Goal: Use online tool/utility: Utilize a website feature to perform a specific function

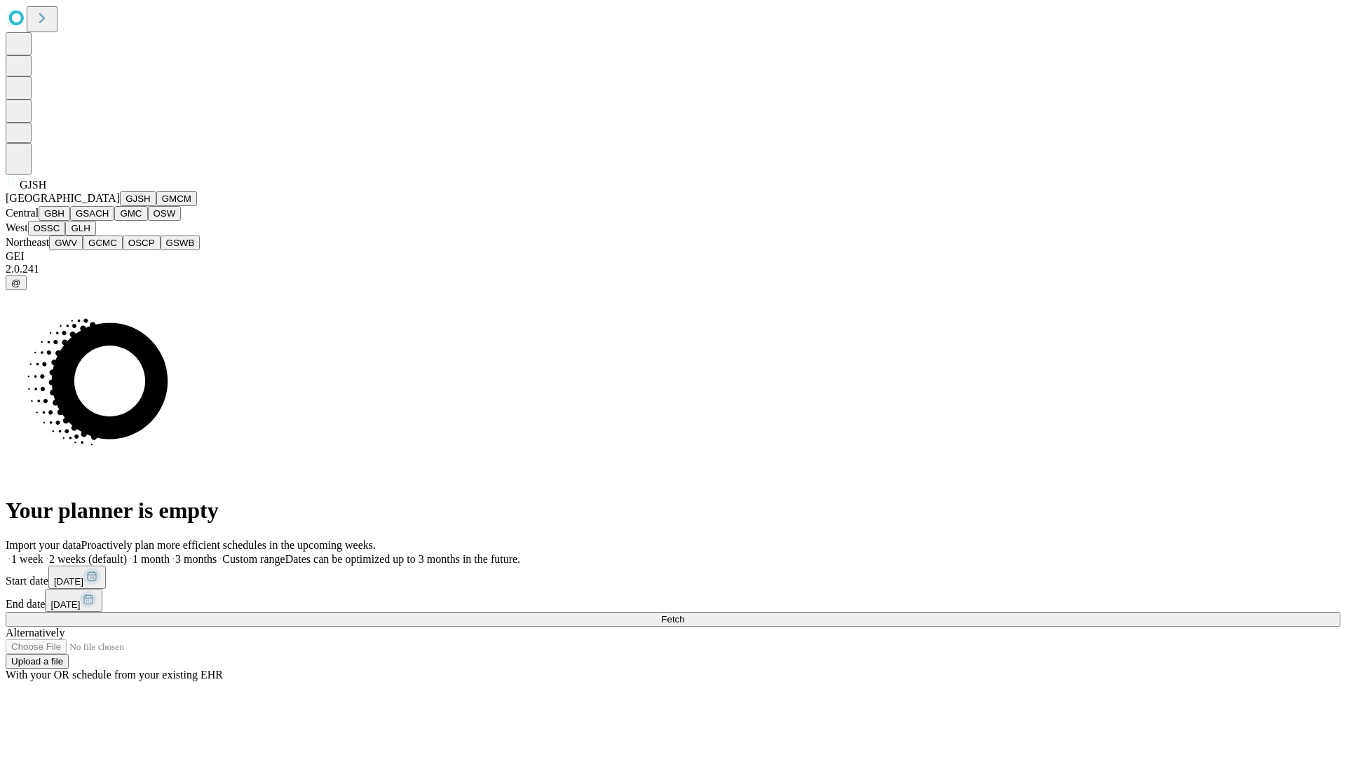
click at [120, 206] on button "GJSH" at bounding box center [138, 198] width 36 height 15
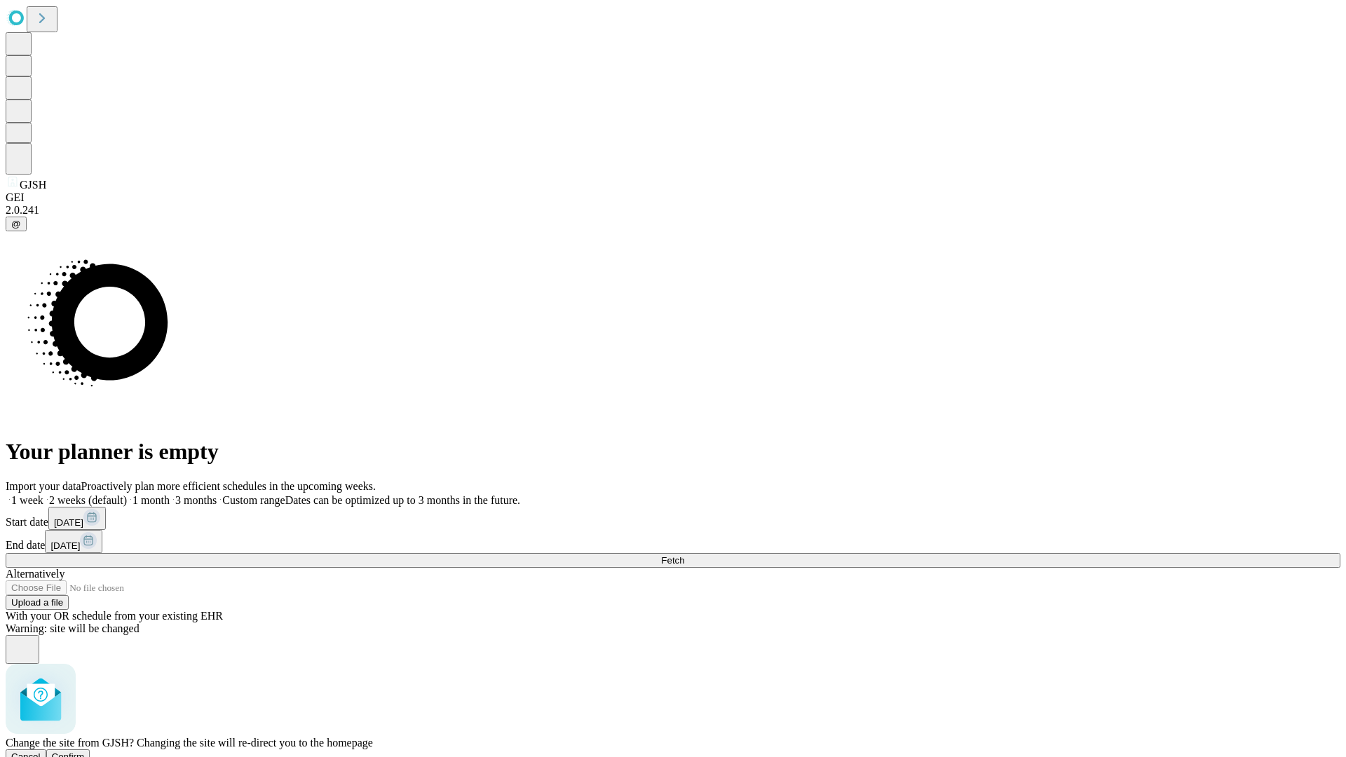
click at [85, 751] on span "Confirm" at bounding box center [68, 756] width 33 height 11
click at [127, 494] on label "2 weeks (default)" at bounding box center [84, 500] width 83 height 12
click at [684, 555] on span "Fetch" at bounding box center [672, 560] width 23 height 11
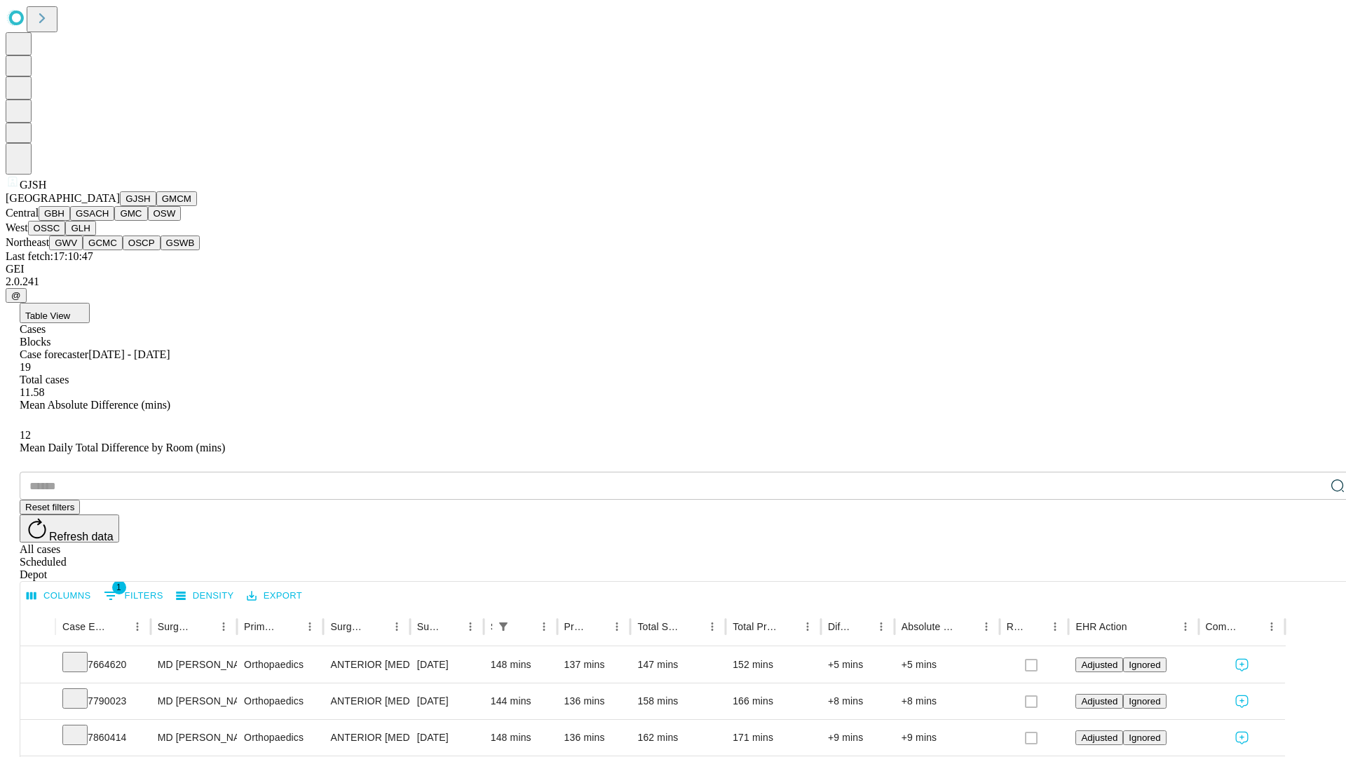
click at [156, 206] on button "GMCM" at bounding box center [176, 198] width 41 height 15
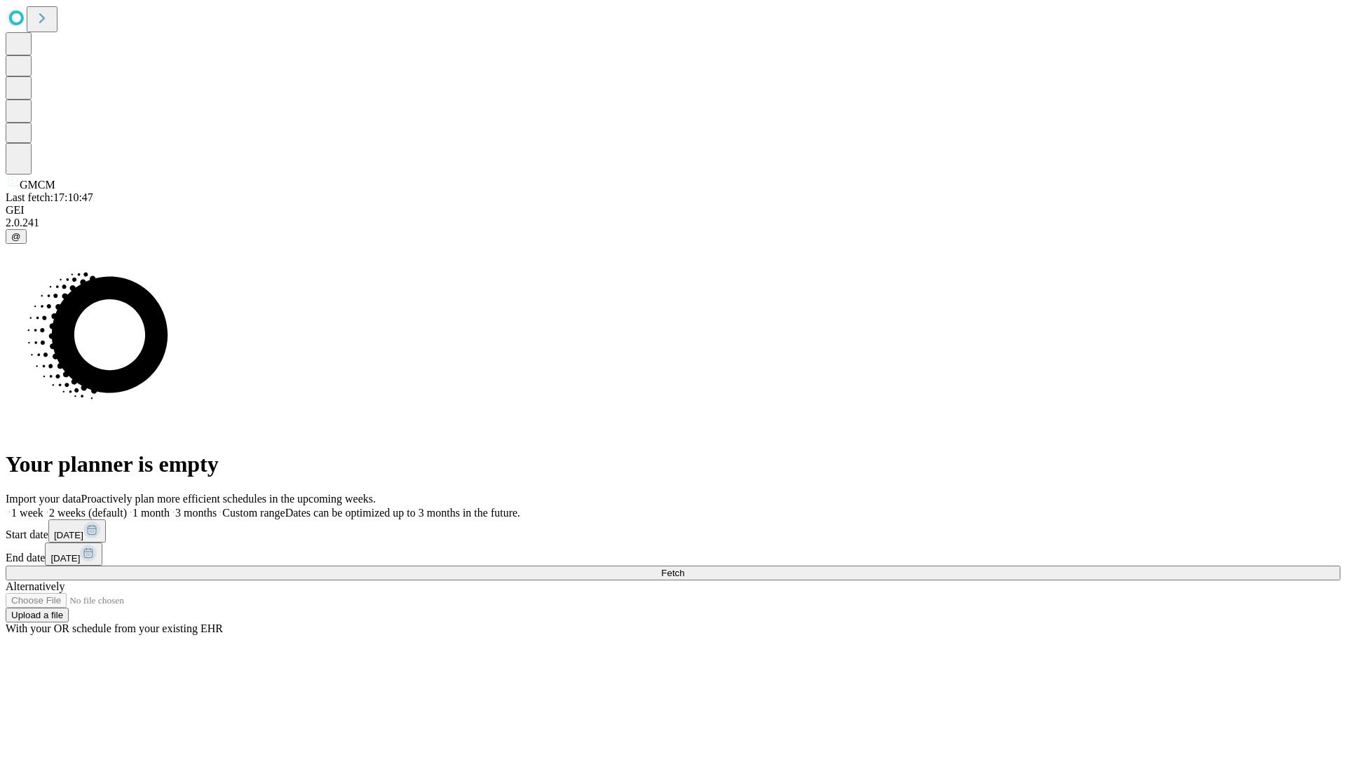
click at [684, 568] on span "Fetch" at bounding box center [672, 573] width 23 height 11
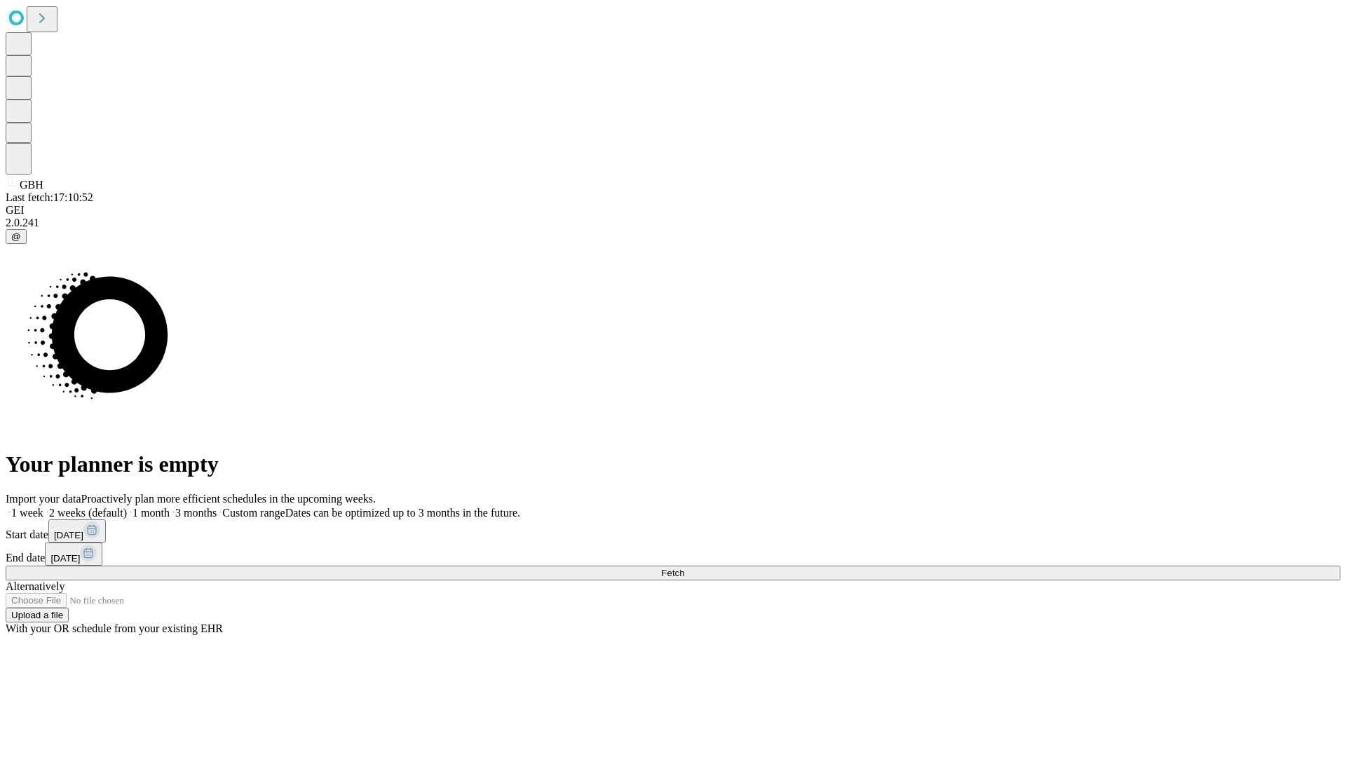
click at [127, 507] on label "2 weeks (default)" at bounding box center [84, 513] width 83 height 12
click at [684, 568] on span "Fetch" at bounding box center [672, 573] width 23 height 11
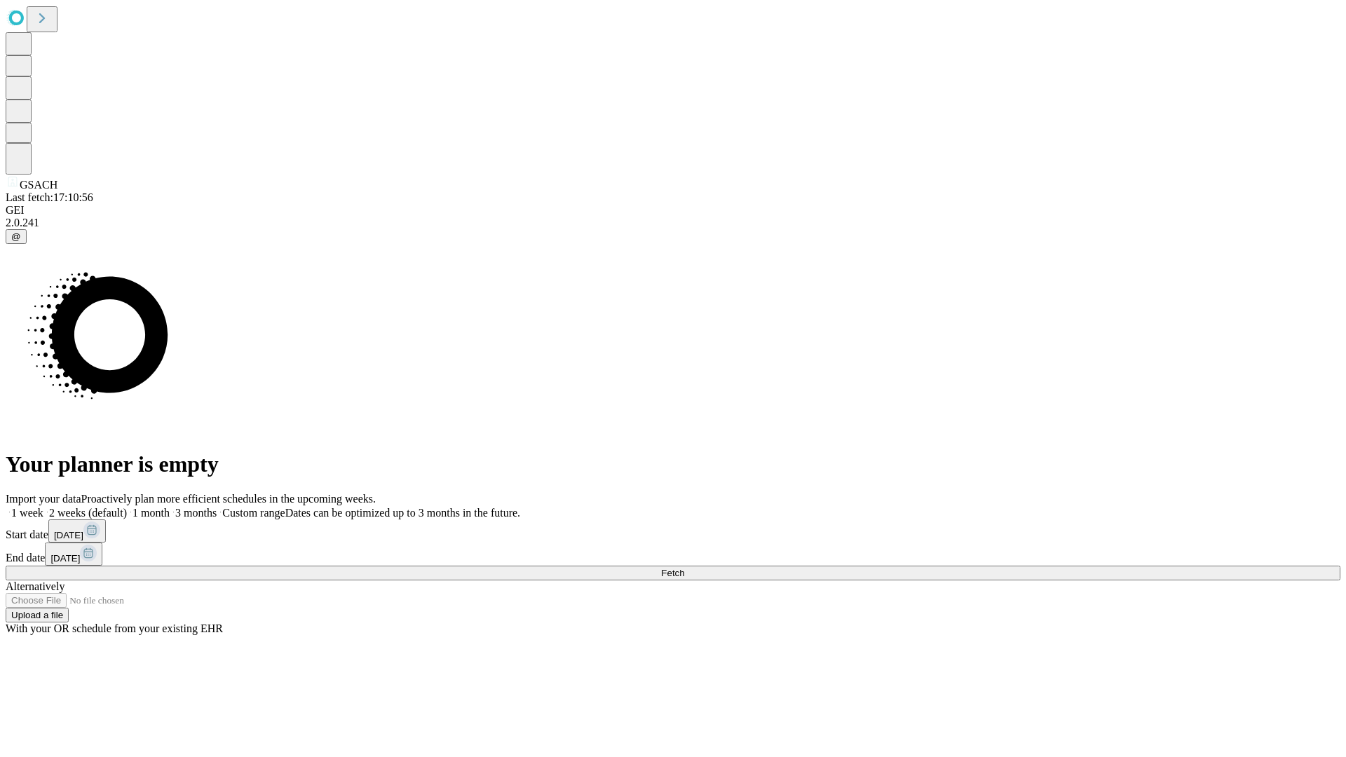
click at [127, 507] on label "2 weeks (default)" at bounding box center [84, 513] width 83 height 12
click at [684, 568] on span "Fetch" at bounding box center [672, 573] width 23 height 11
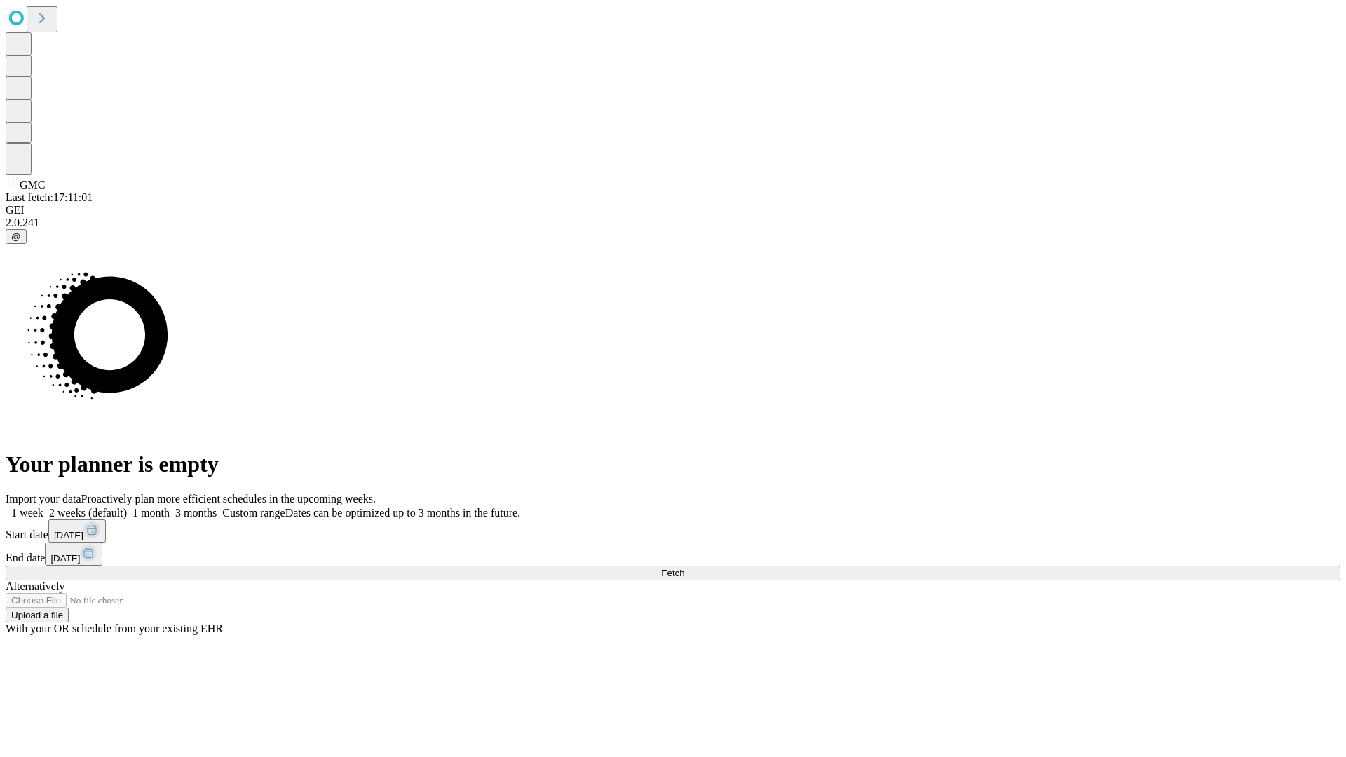
click at [684, 568] on span "Fetch" at bounding box center [672, 573] width 23 height 11
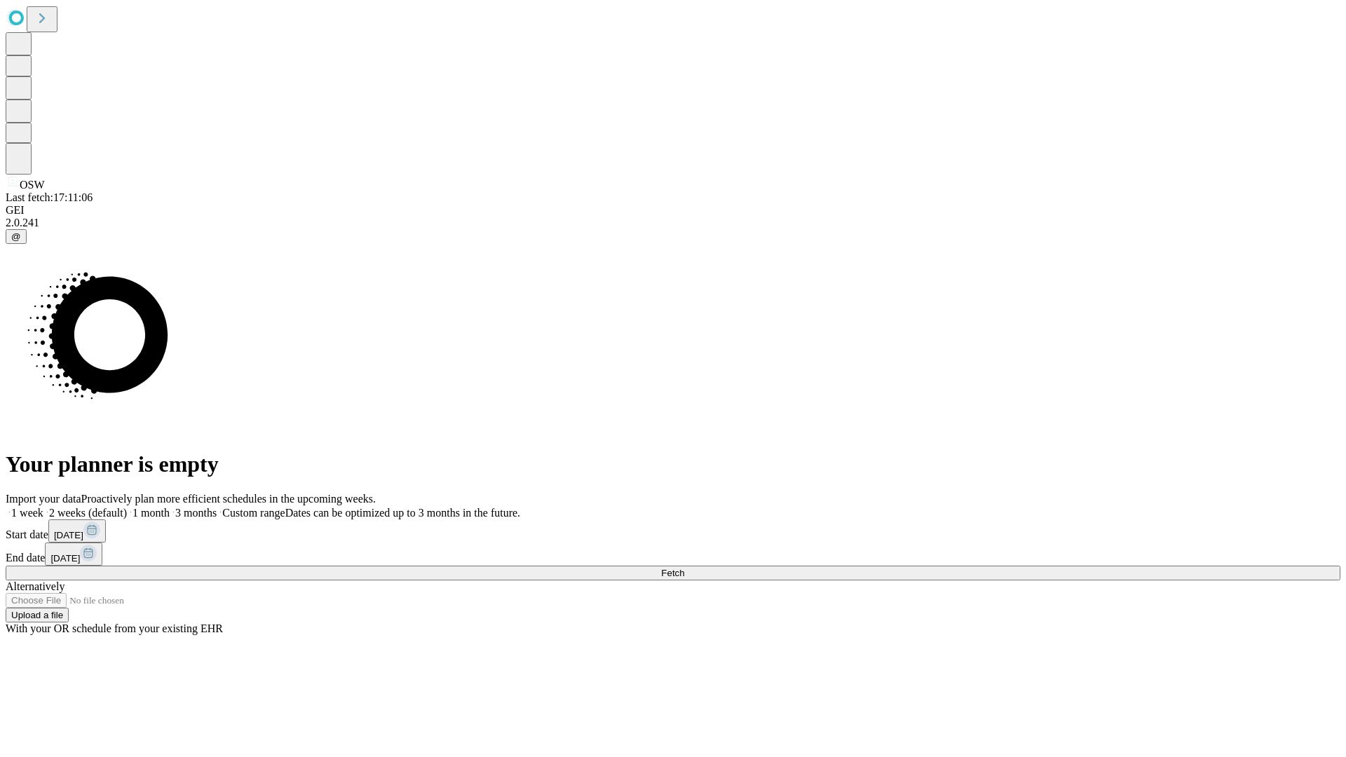
click at [127, 507] on label "2 weeks (default)" at bounding box center [84, 513] width 83 height 12
click at [684, 568] on span "Fetch" at bounding box center [672, 573] width 23 height 11
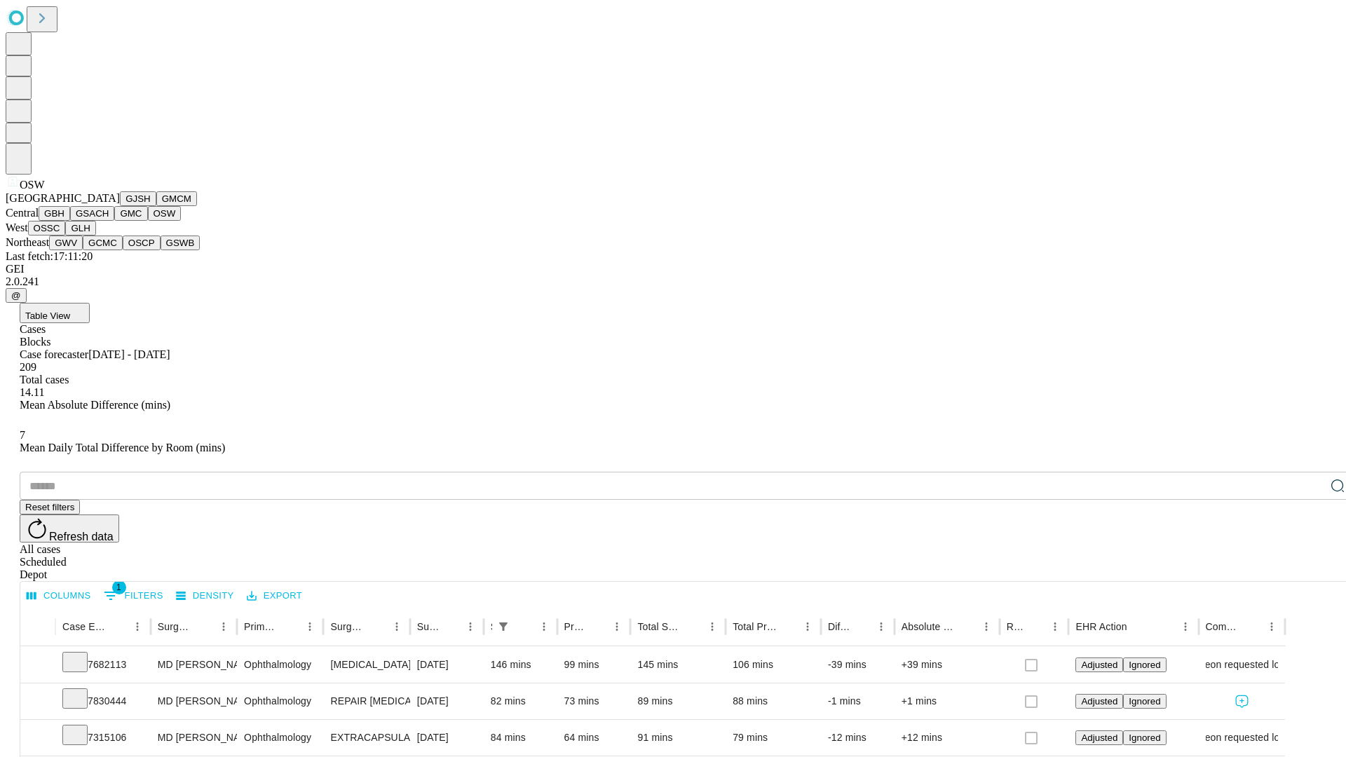
click at [66, 236] on button "OSSC" at bounding box center [47, 228] width 38 height 15
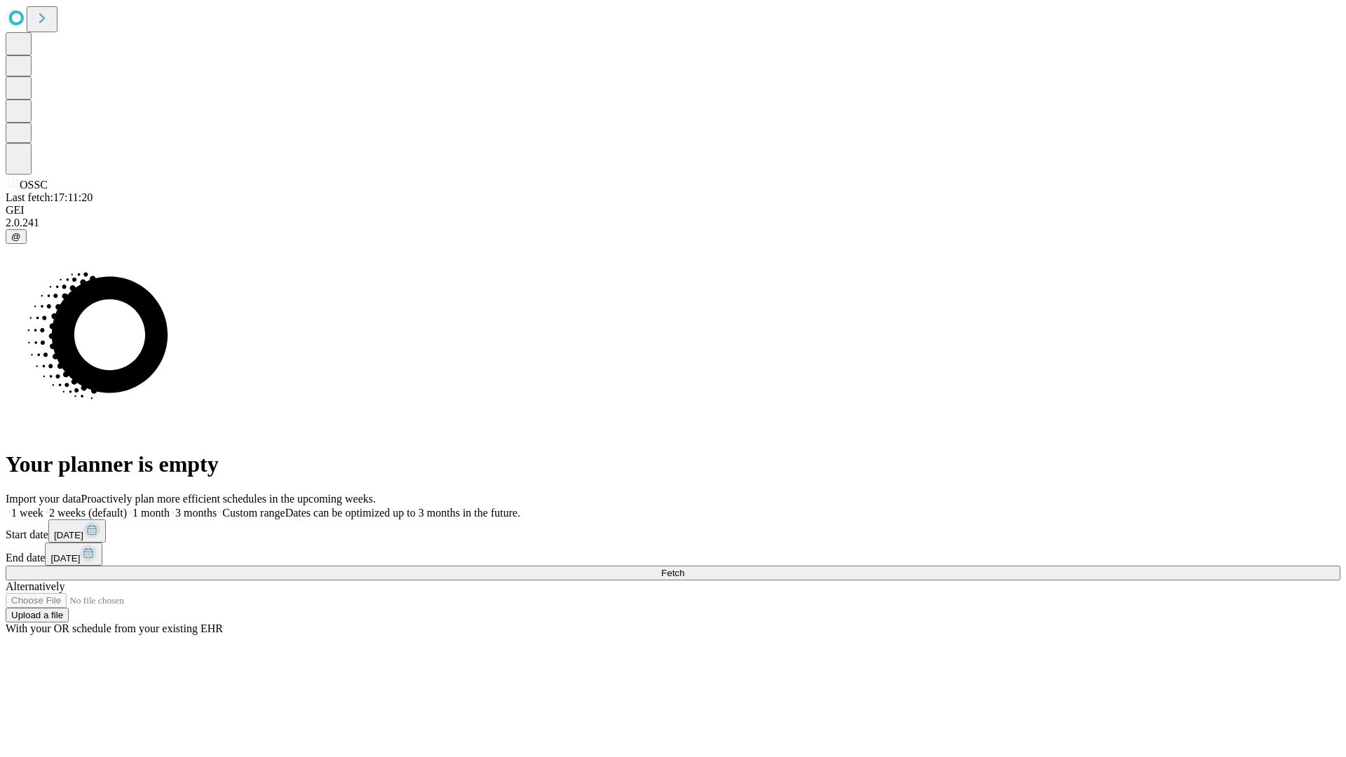
click at [127, 507] on label "2 weeks (default)" at bounding box center [84, 513] width 83 height 12
click at [684, 568] on span "Fetch" at bounding box center [672, 573] width 23 height 11
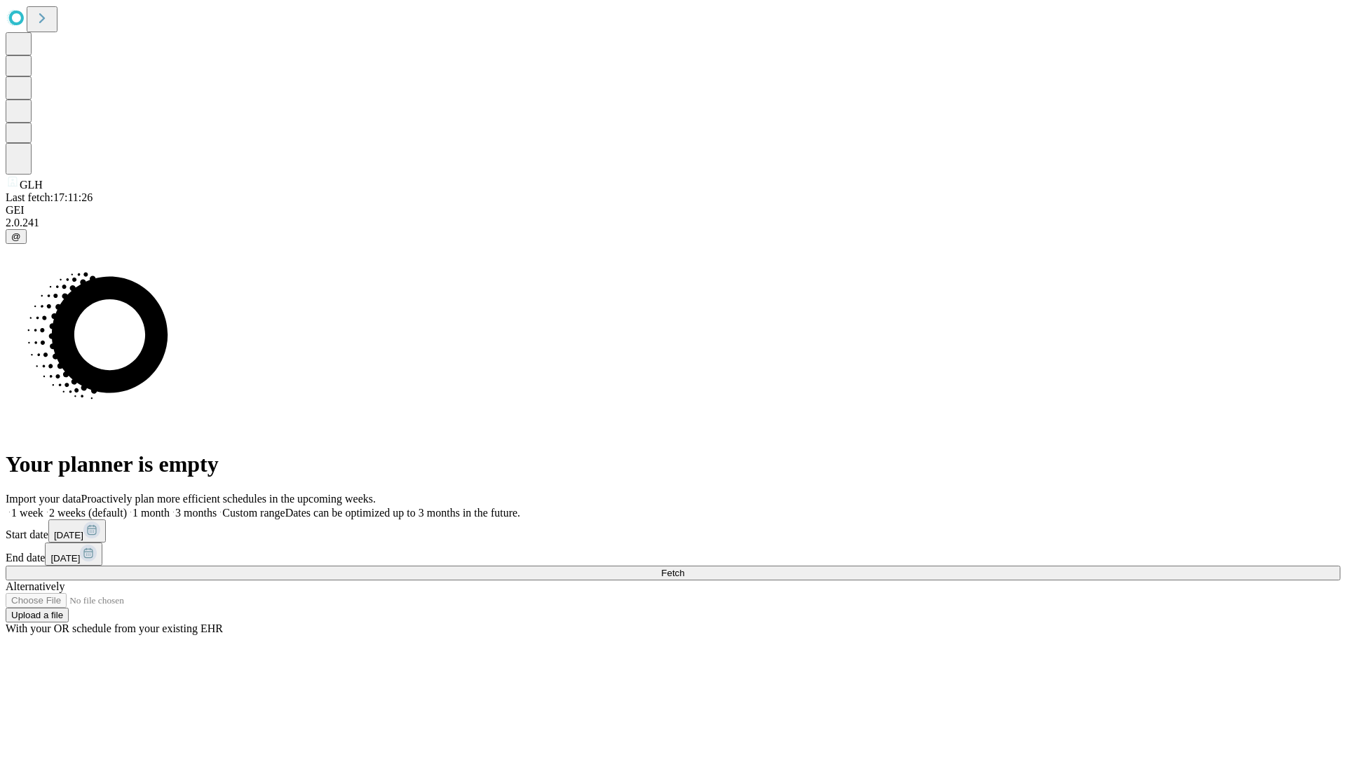
click at [127, 507] on label "2 weeks (default)" at bounding box center [84, 513] width 83 height 12
click at [684, 568] on span "Fetch" at bounding box center [672, 573] width 23 height 11
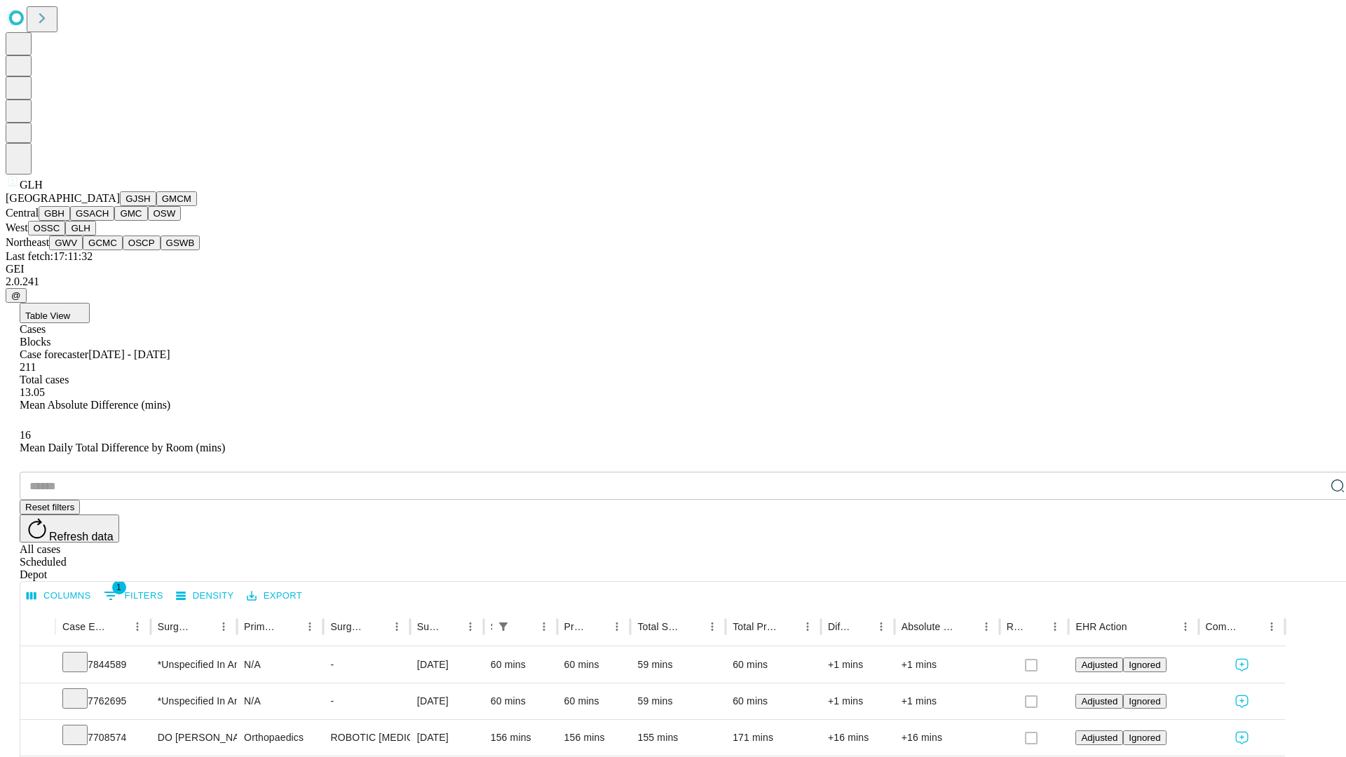
click at [83, 250] on button "GWV" at bounding box center [66, 243] width 34 height 15
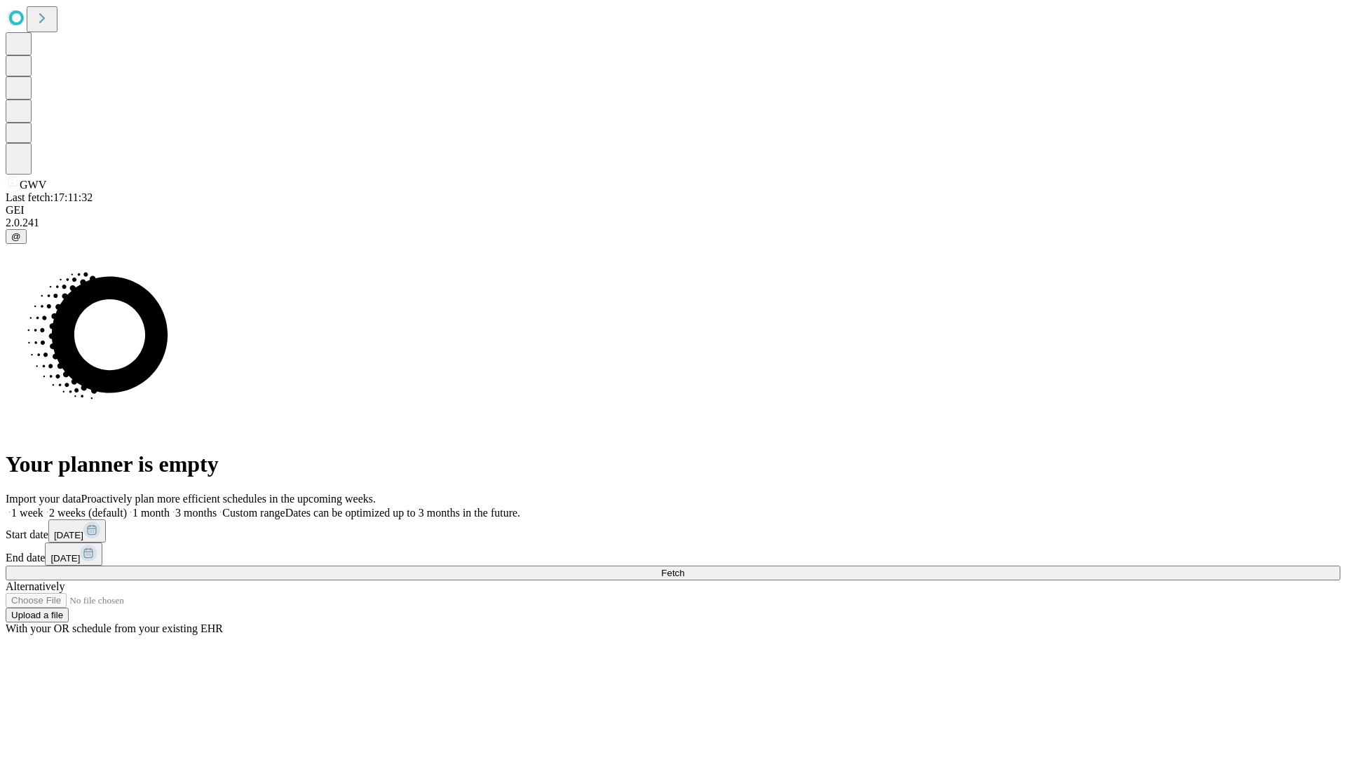
click at [127, 507] on label "2 weeks (default)" at bounding box center [84, 513] width 83 height 12
click at [684, 568] on span "Fetch" at bounding box center [672, 573] width 23 height 11
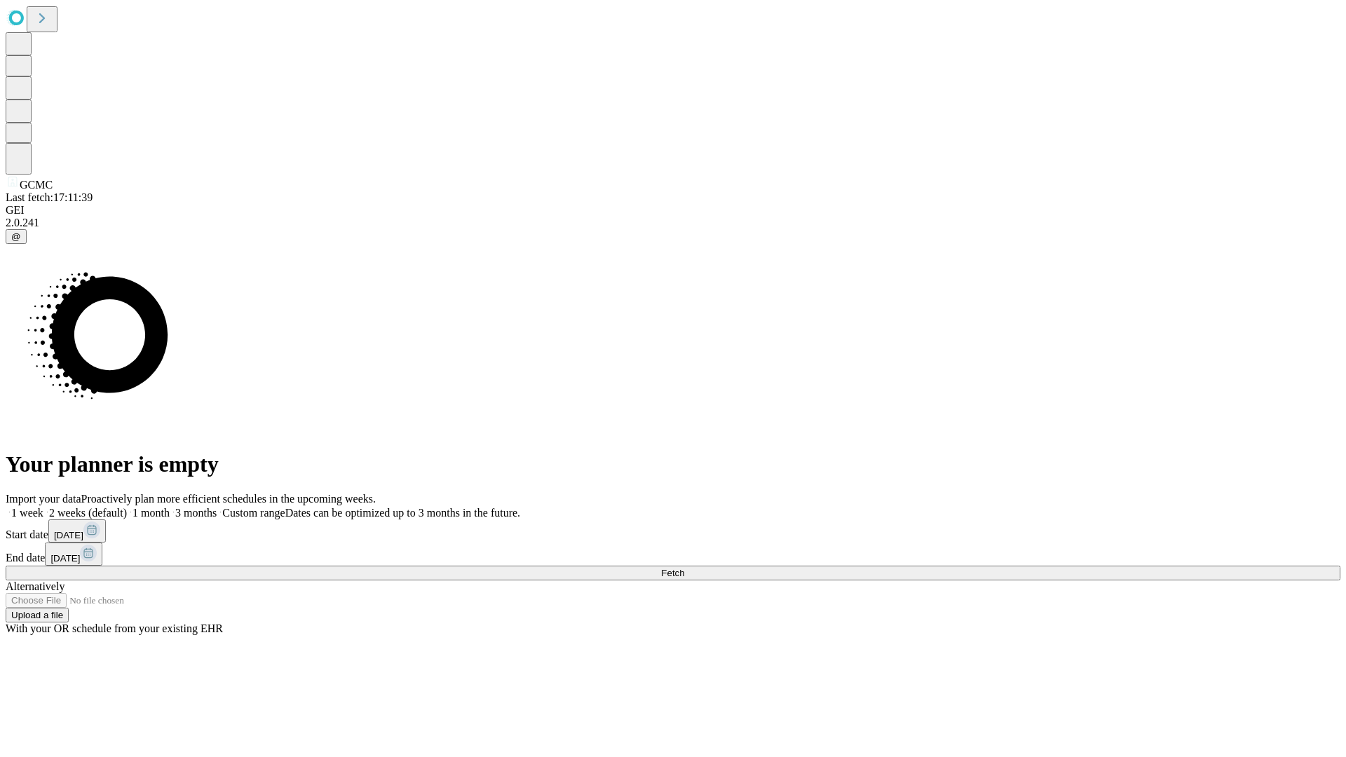
click at [127, 507] on label "2 weeks (default)" at bounding box center [84, 513] width 83 height 12
click at [684, 568] on span "Fetch" at bounding box center [672, 573] width 23 height 11
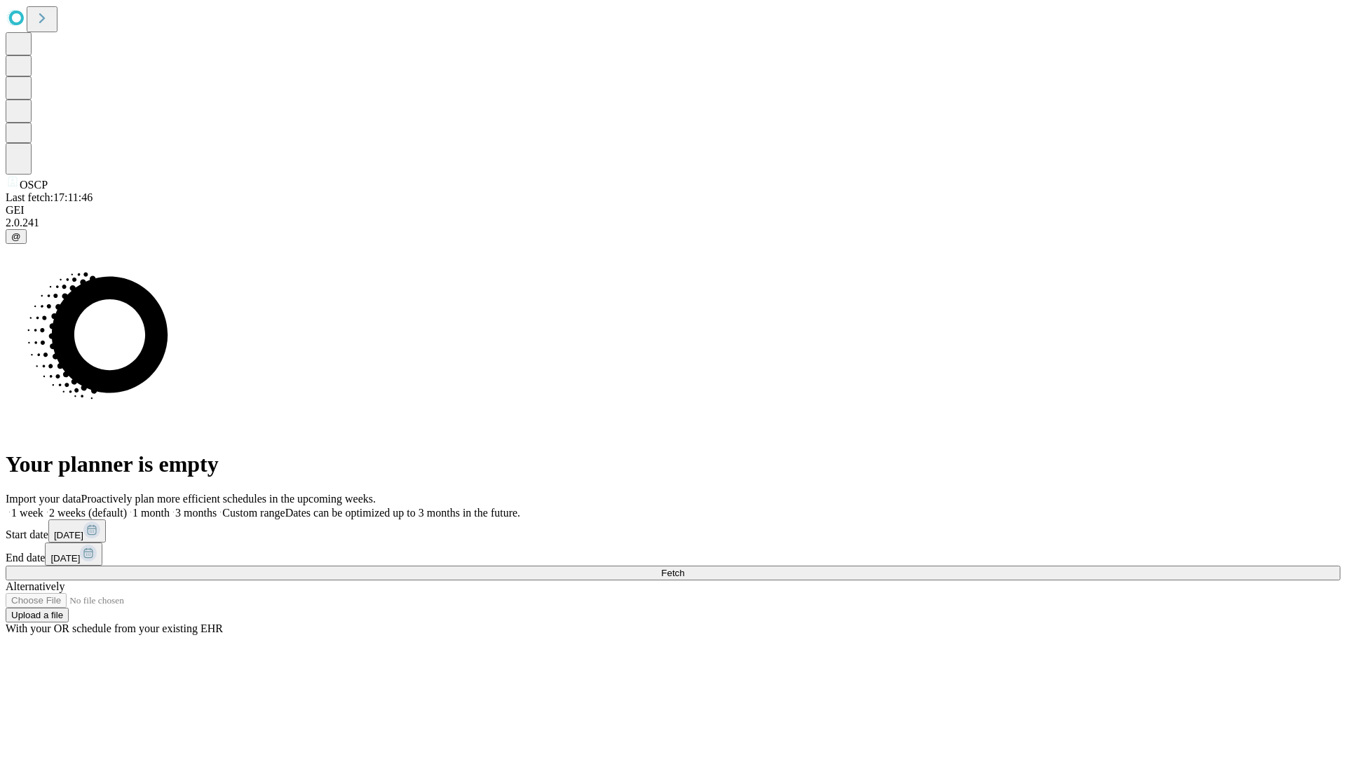
click at [127, 507] on label "2 weeks (default)" at bounding box center [84, 513] width 83 height 12
click at [684, 568] on span "Fetch" at bounding box center [672, 573] width 23 height 11
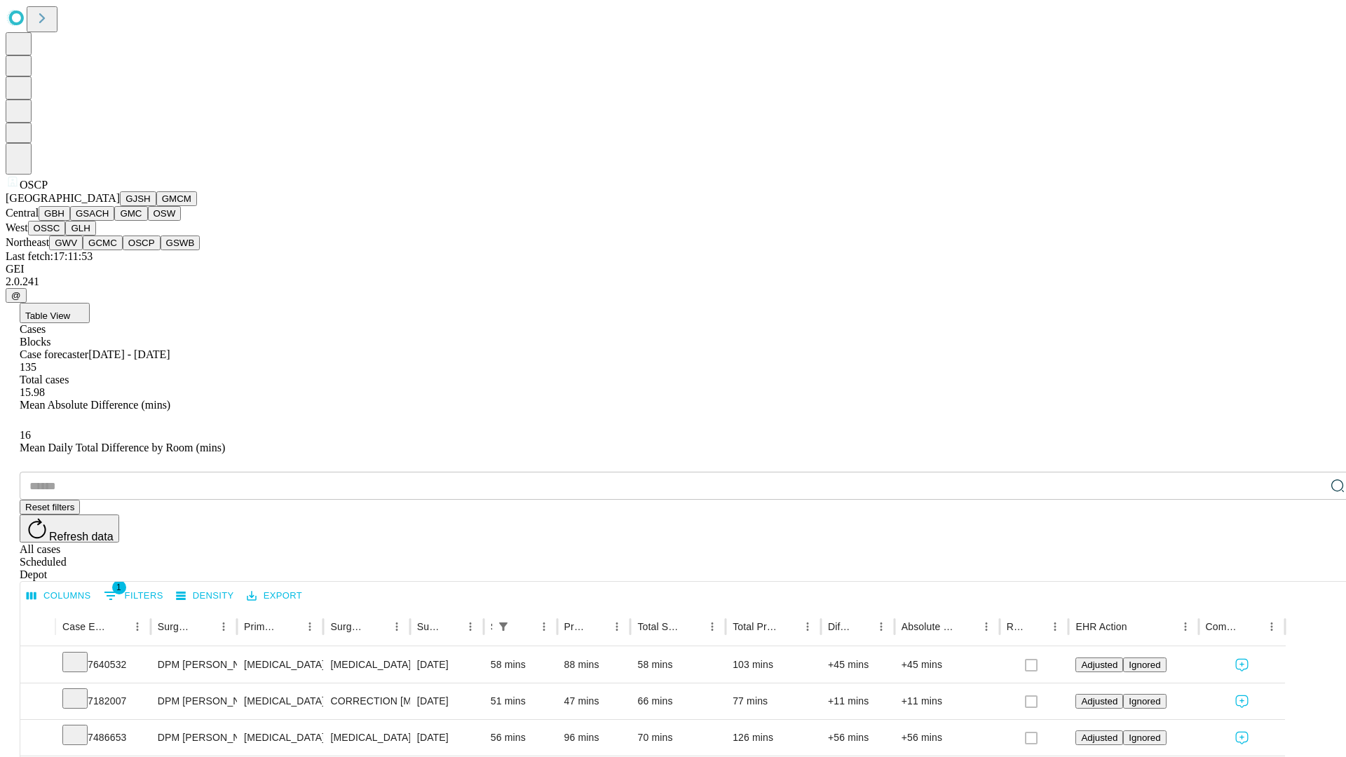
click at [161, 250] on button "GSWB" at bounding box center [181, 243] width 40 height 15
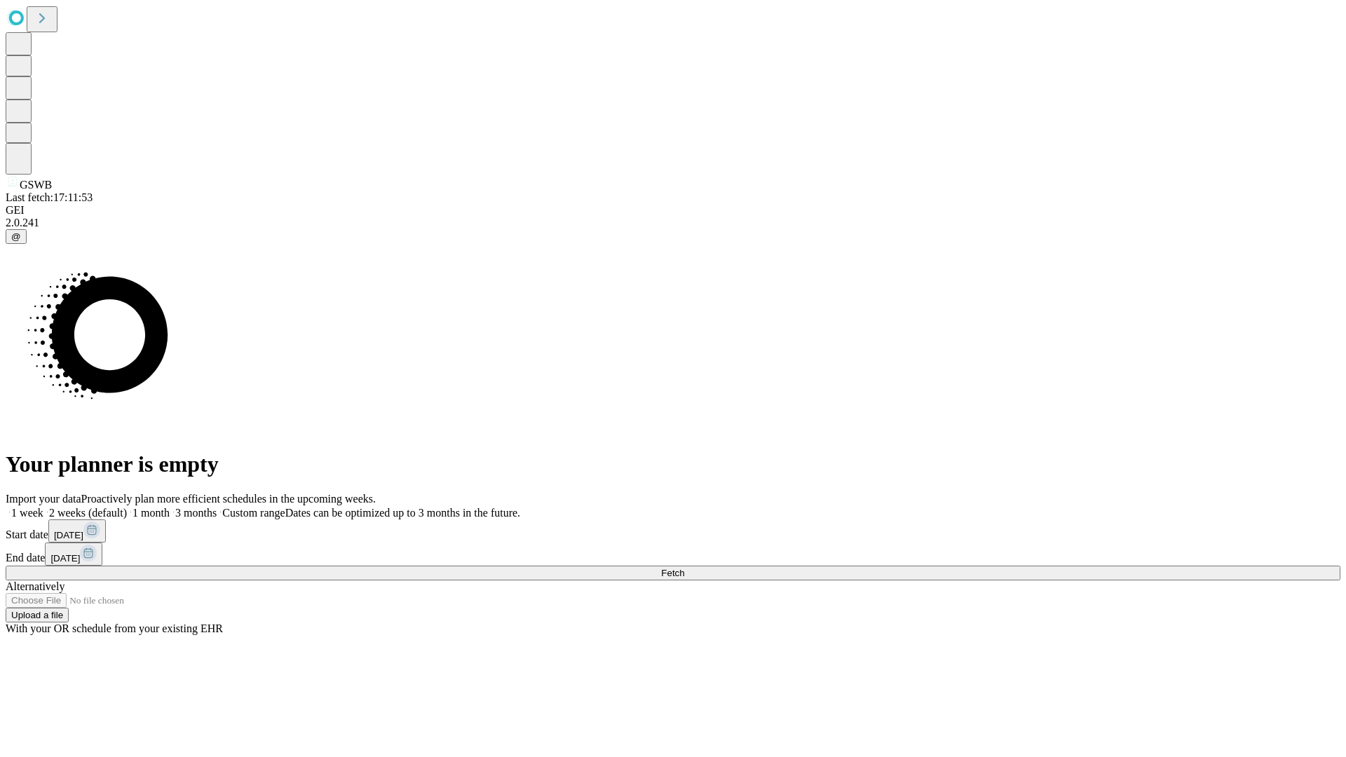
click at [684, 568] on span "Fetch" at bounding box center [672, 573] width 23 height 11
